Goal: Task Accomplishment & Management: Use online tool/utility

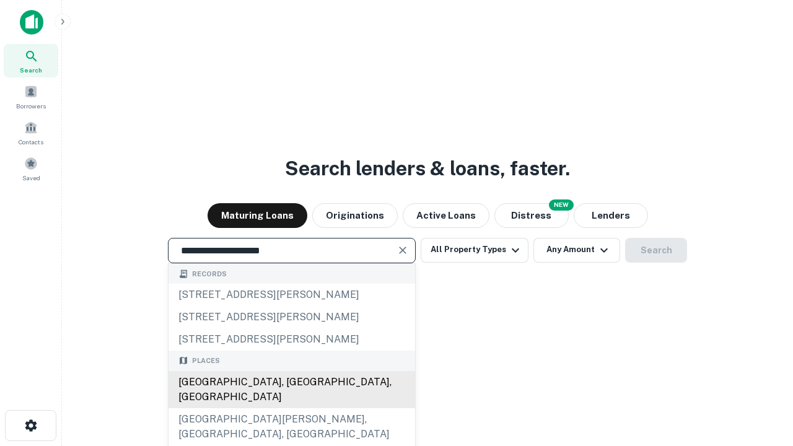
click at [291, 408] on div "[GEOGRAPHIC_DATA], [GEOGRAPHIC_DATA], [GEOGRAPHIC_DATA]" at bounding box center [291, 389] width 247 height 37
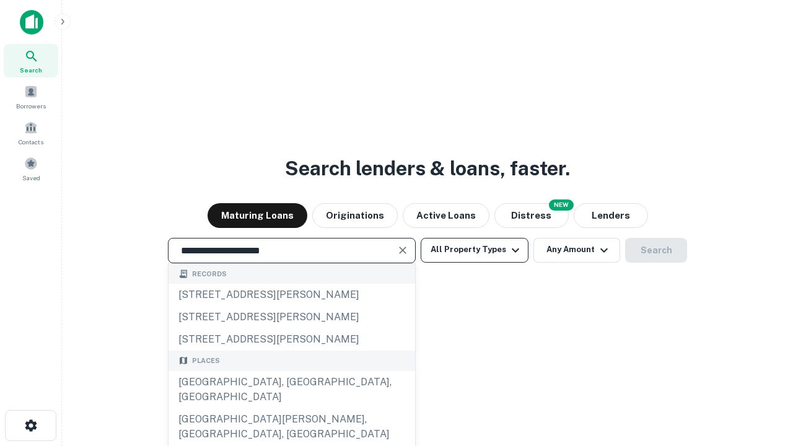
type input "**********"
click at [474, 250] on button "All Property Types" at bounding box center [475, 250] width 108 height 25
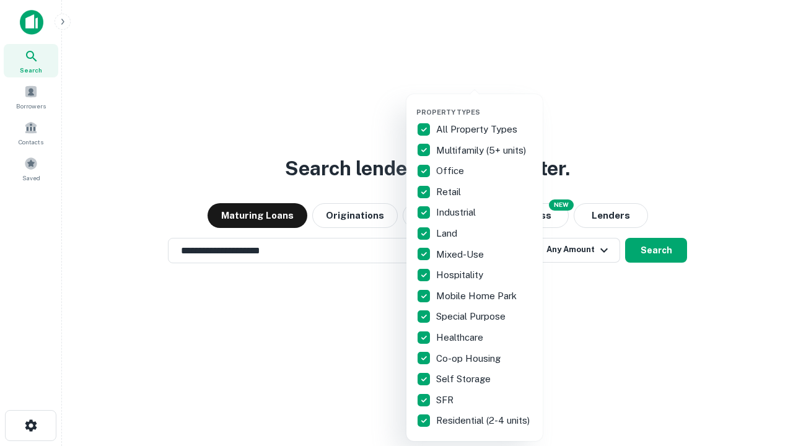
click at [484, 104] on button "button" at bounding box center [484, 104] width 136 height 1
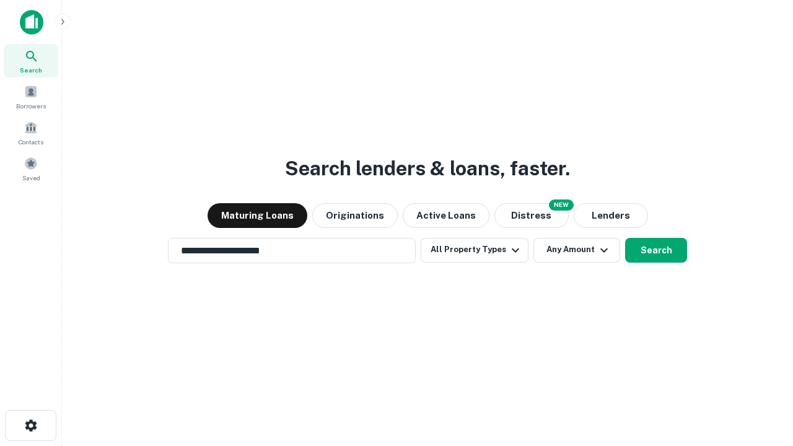
scroll to position [19, 0]
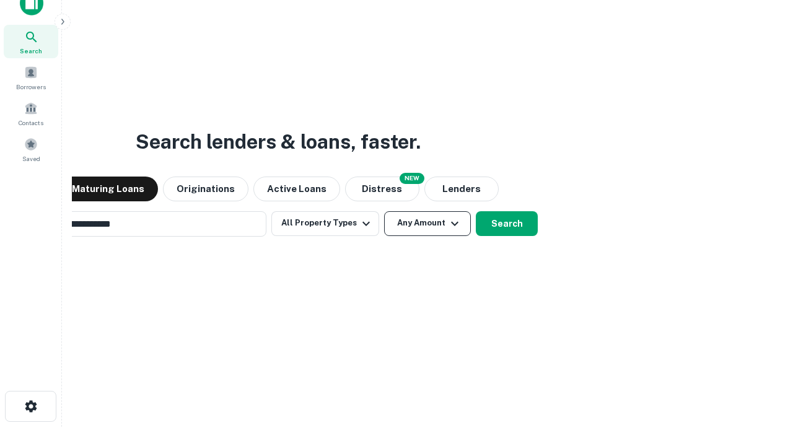
click at [384, 211] on button "Any Amount" at bounding box center [427, 223] width 87 height 25
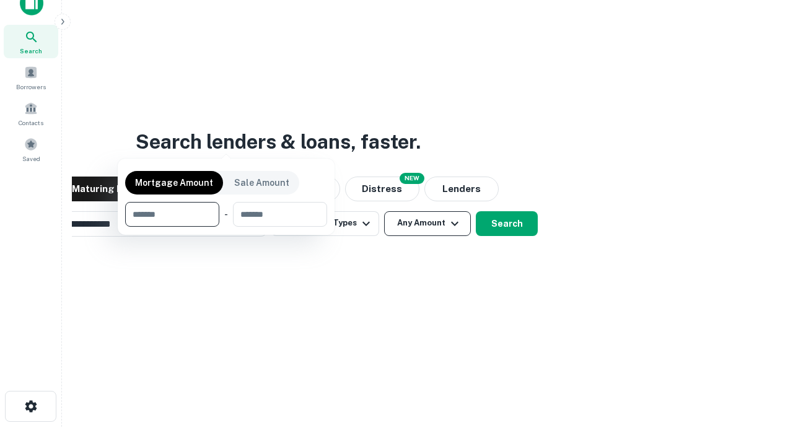
scroll to position [89, 351]
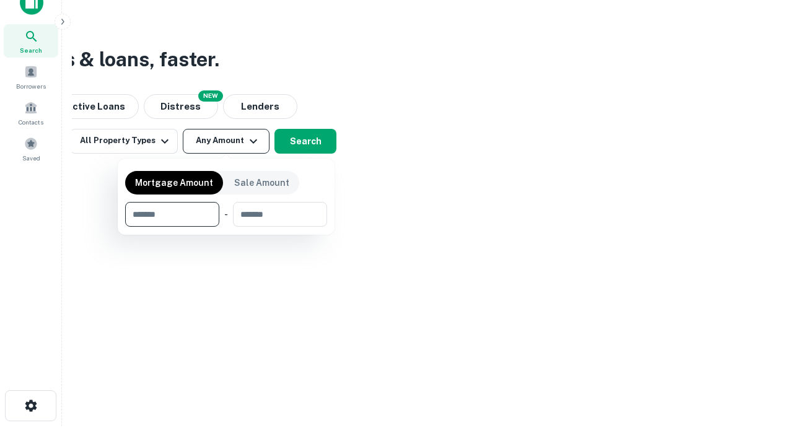
type input "*******"
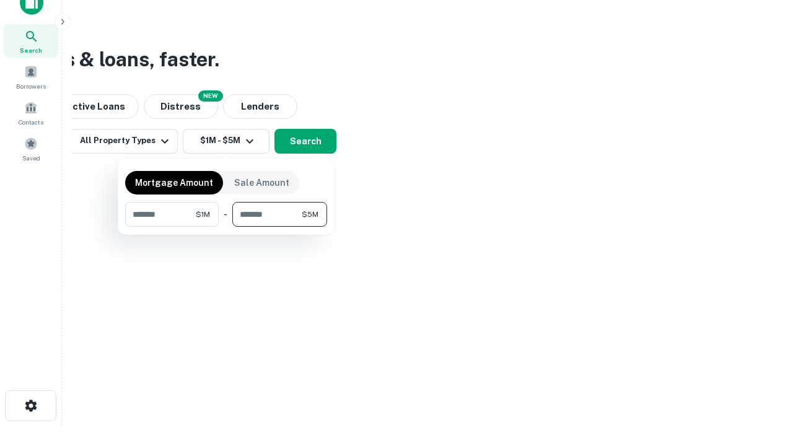
type input "*******"
click at [226, 227] on button "button" at bounding box center [226, 227] width 202 height 1
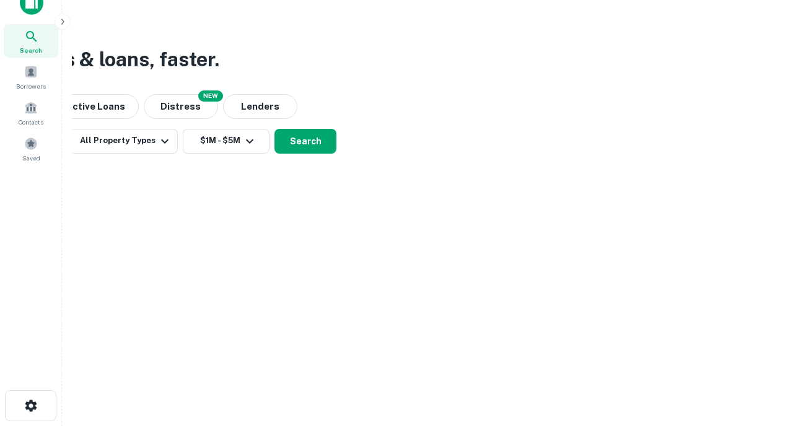
scroll to position [19, 0]
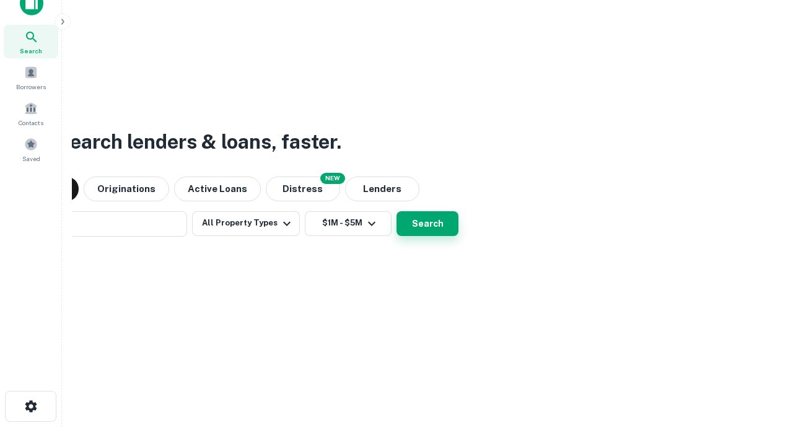
click at [396, 211] on button "Search" at bounding box center [427, 223] width 62 height 25
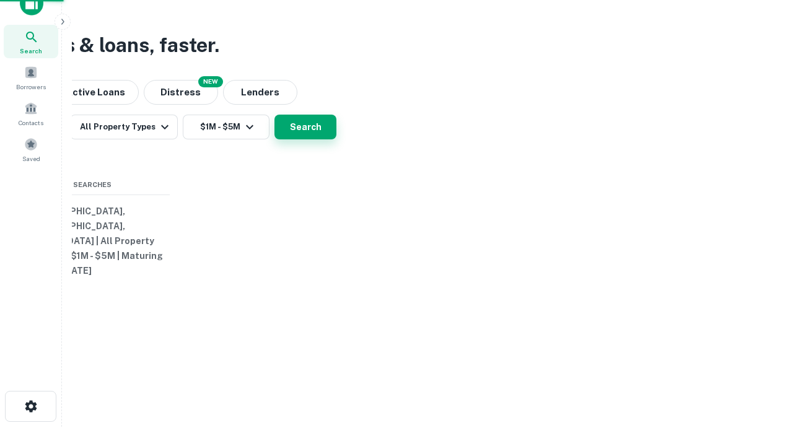
scroll to position [20, 0]
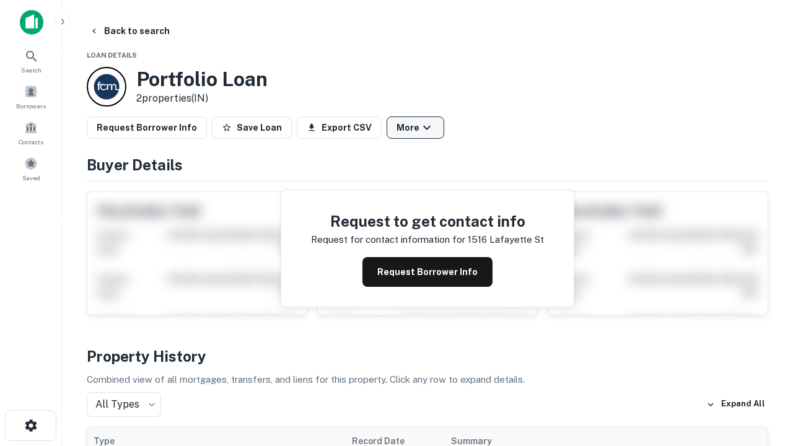
click at [415, 128] on button "More" at bounding box center [416, 127] width 58 height 22
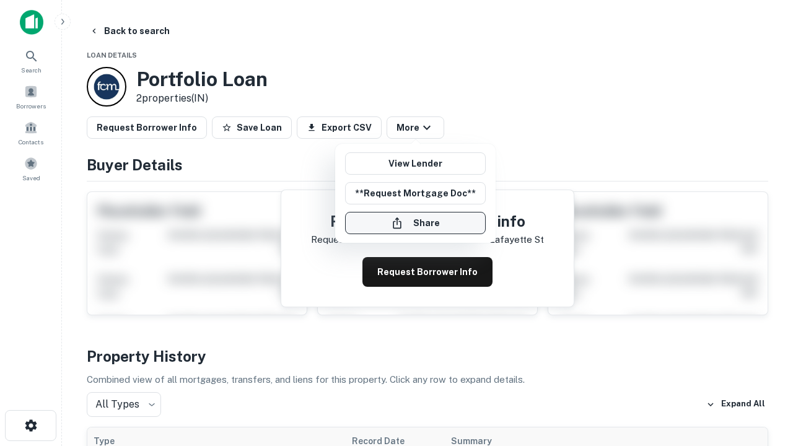
click at [415, 223] on button "Share" at bounding box center [415, 223] width 141 height 22
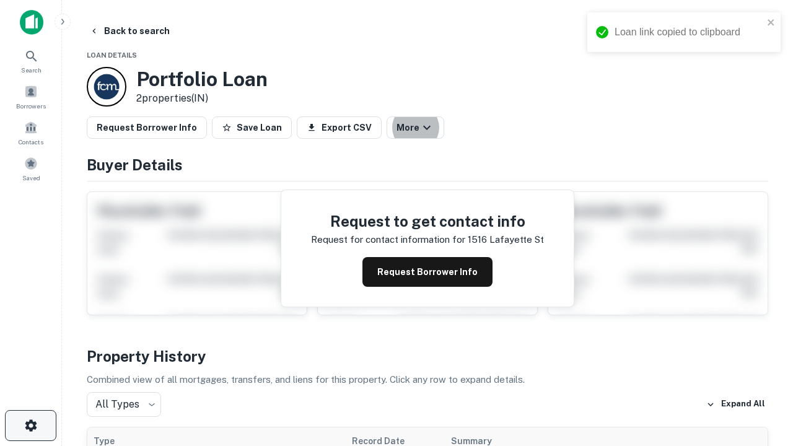
click at [30, 426] on icon "button" at bounding box center [31, 425] width 15 height 15
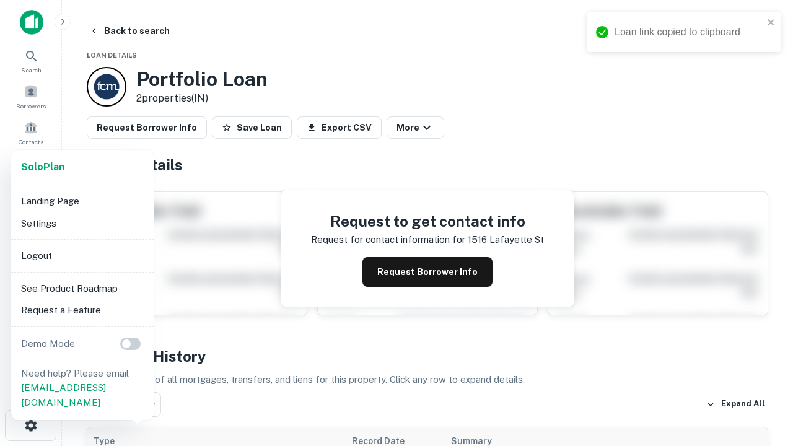
click at [82, 255] on li "Logout" at bounding box center [82, 256] width 133 height 22
